Goal: Find specific page/section: Find specific page/section

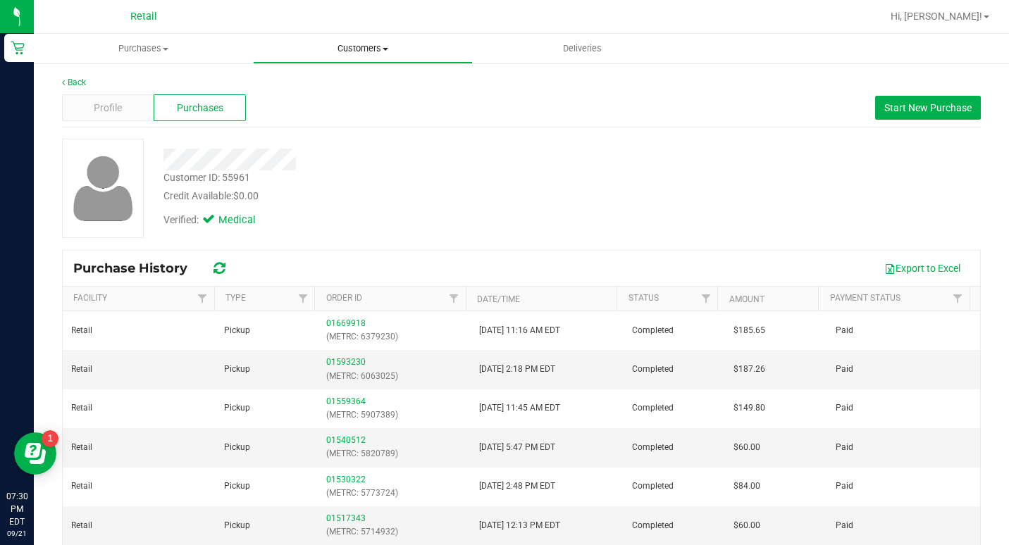
drag, startPoint x: 368, startPoint y: 47, endPoint x: 361, endPoint y: 65, distance: 19.0
click at [368, 47] on span "Customers" at bounding box center [363, 48] width 218 height 13
click at [332, 91] on span "All customers" at bounding box center [303, 85] width 101 height 12
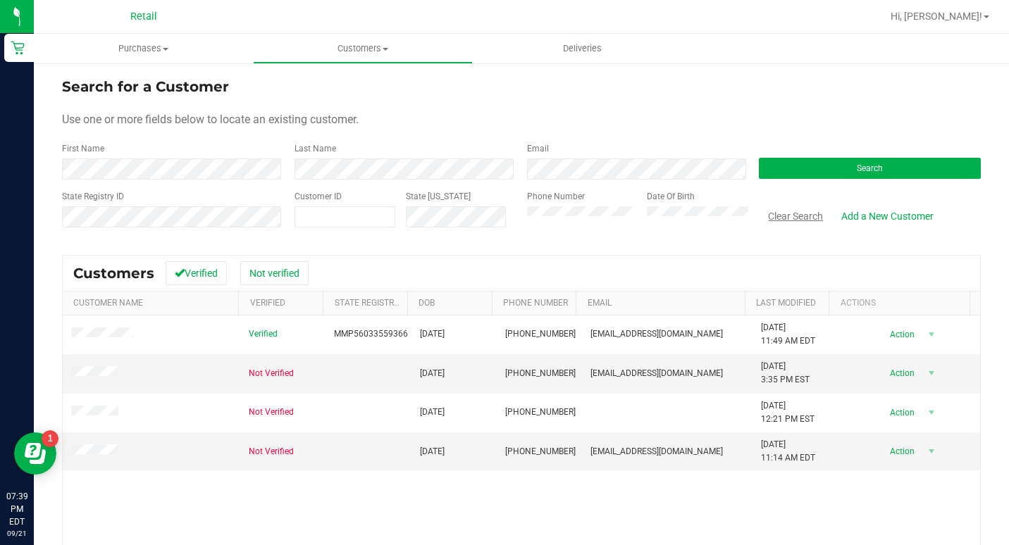
drag, startPoint x: 789, startPoint y: 209, endPoint x: 487, endPoint y: 186, distance: 303.1
click at [789, 209] on button "Clear Search" at bounding box center [795, 216] width 73 height 24
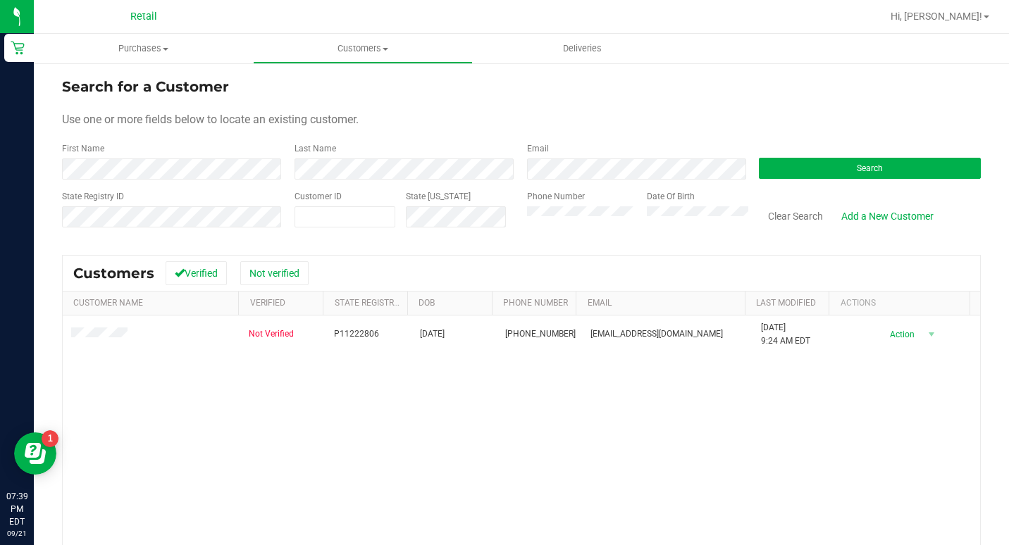
drag, startPoint x: 98, startPoint y: 323, endPoint x: 78, endPoint y: 362, distance: 44.4
click at [97, 323] on td at bounding box center [152, 335] width 178 height 38
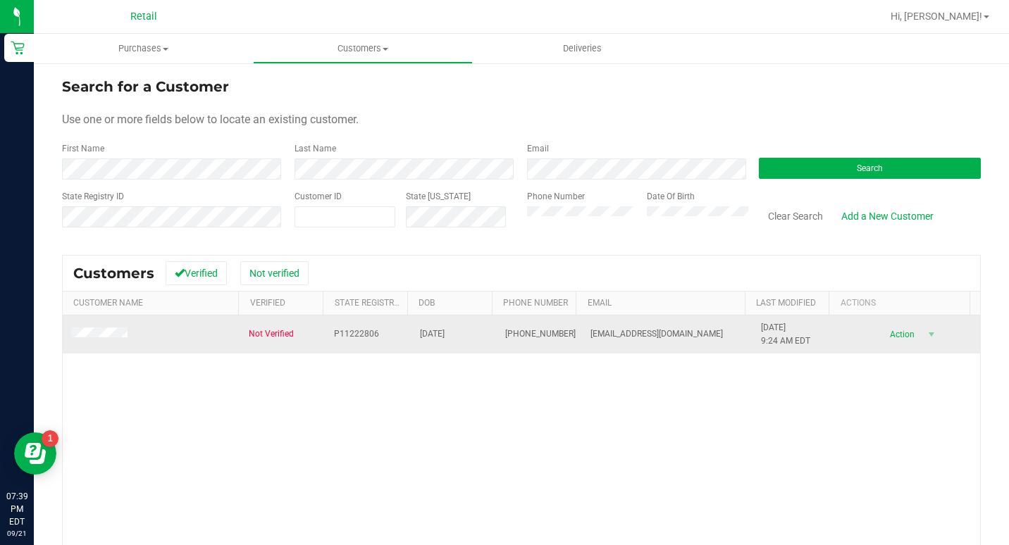
click at [89, 342] on td at bounding box center [152, 335] width 178 height 38
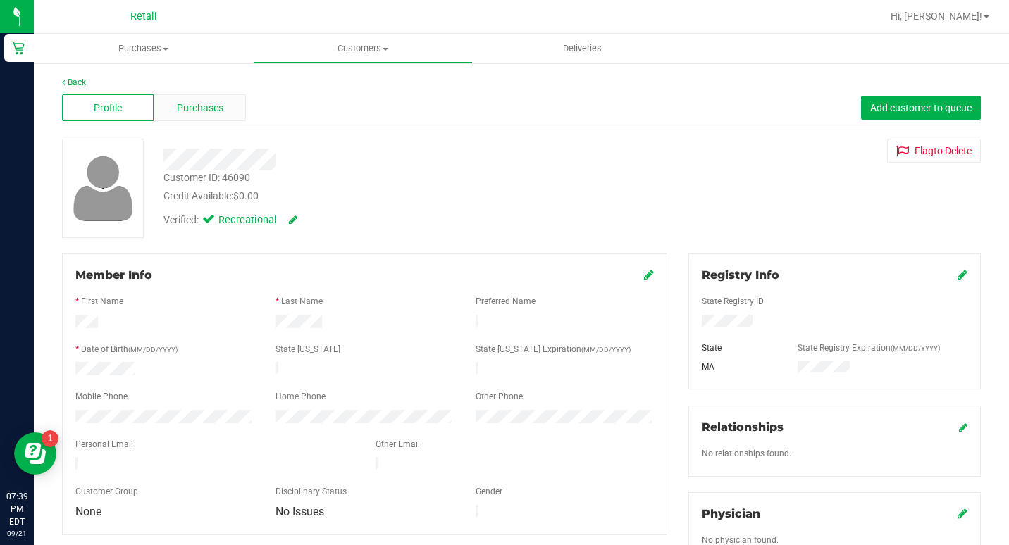
click at [202, 112] on span "Purchases" at bounding box center [200, 108] width 47 height 15
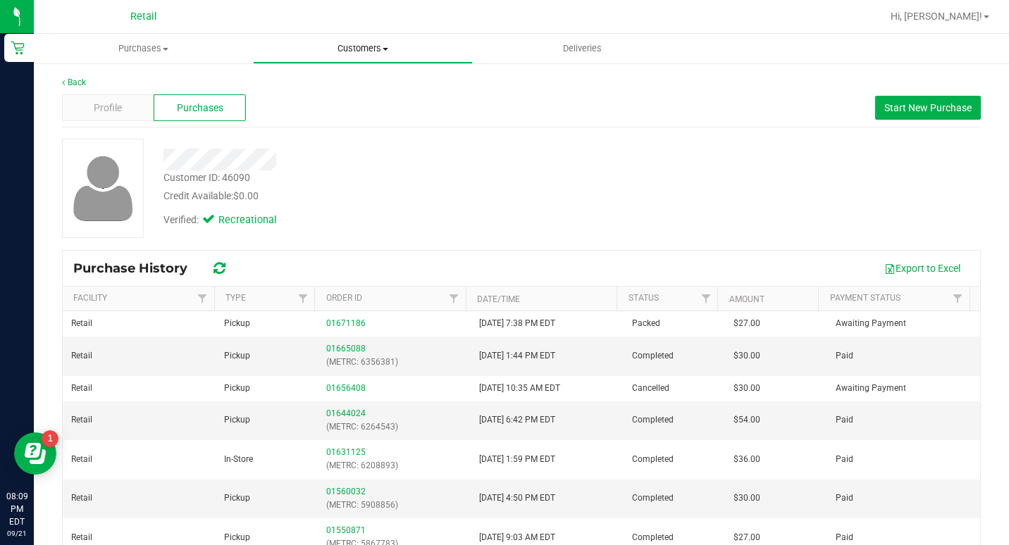
click at [352, 48] on span "Customers" at bounding box center [363, 48] width 218 height 13
click at [340, 79] on span "All customers" at bounding box center [303, 85] width 101 height 12
